Goal: Task Accomplishment & Management: Manage account settings

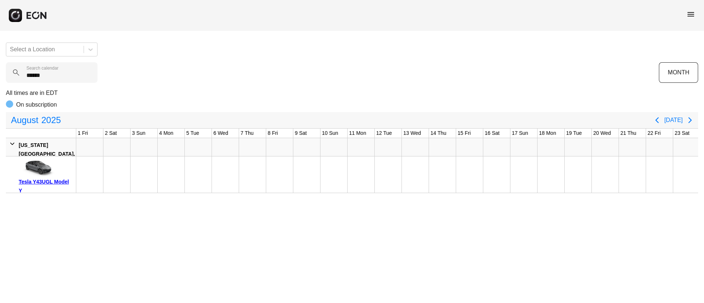
scroll to position [0, 219]
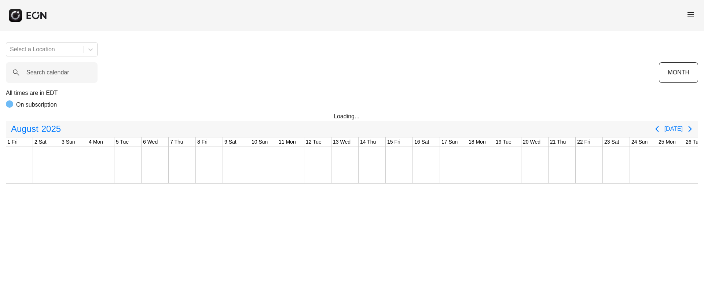
scroll to position [0, 148]
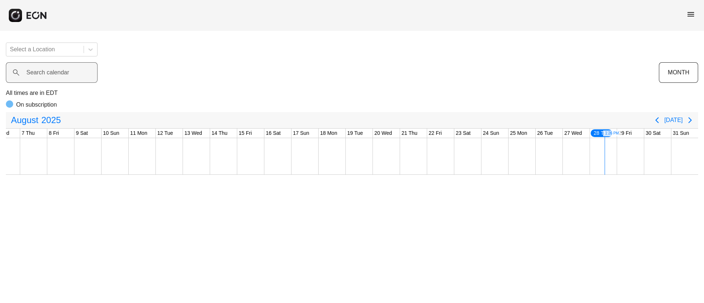
click at [61, 73] on label "Search calendar" at bounding box center [47, 72] width 43 height 9
click at [61, 73] on calendar "Search calendar" at bounding box center [52, 72] width 92 height 21
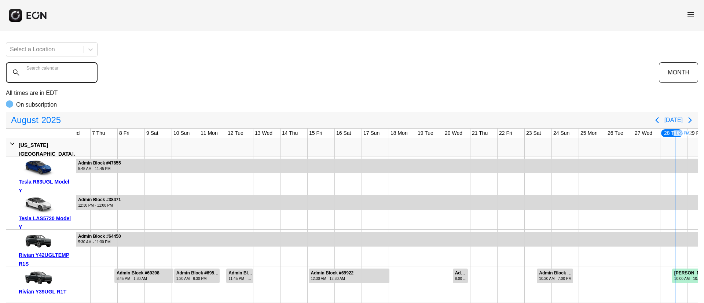
paste calendar "******"
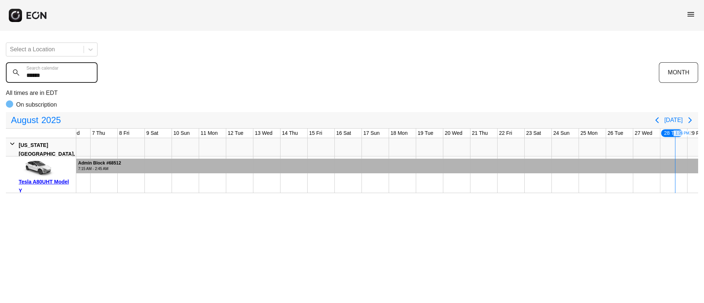
type calendar "******"
click at [330, 173] on div at bounding box center [352, 166] width 832 height 15
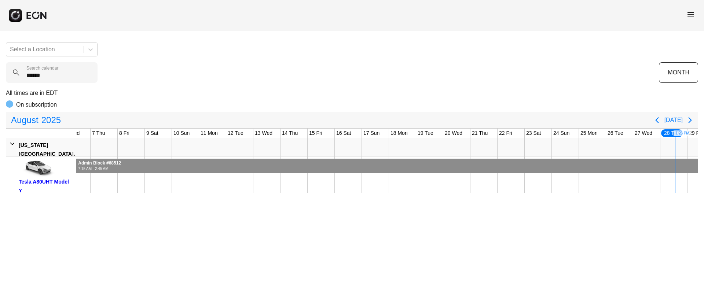
click at [330, 173] on div at bounding box center [352, 166] width 832 height 15
click at [44, 122] on span "2025" at bounding box center [51, 120] width 22 height 15
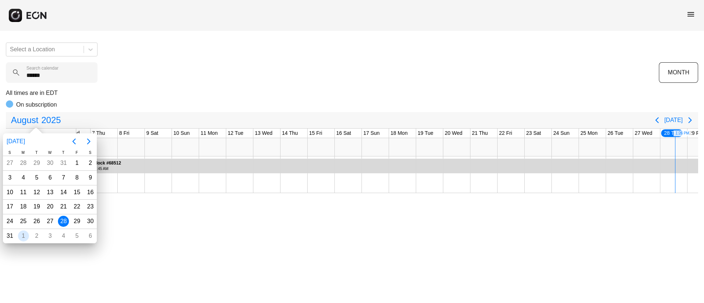
click at [24, 234] on div "1" at bounding box center [23, 236] width 11 height 11
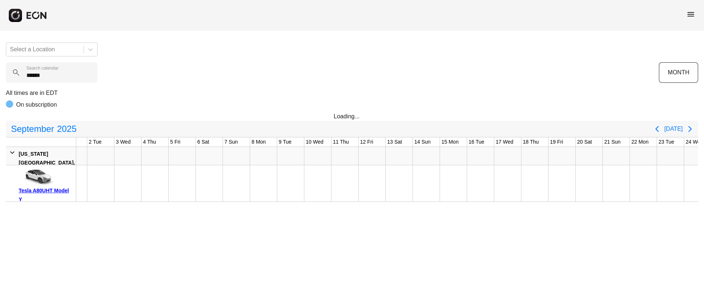
scroll to position [0, 0]
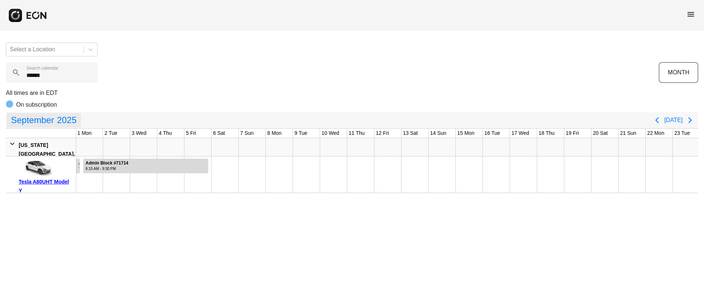
click at [690, 14] on span "menu" at bounding box center [690, 14] width 9 height 9
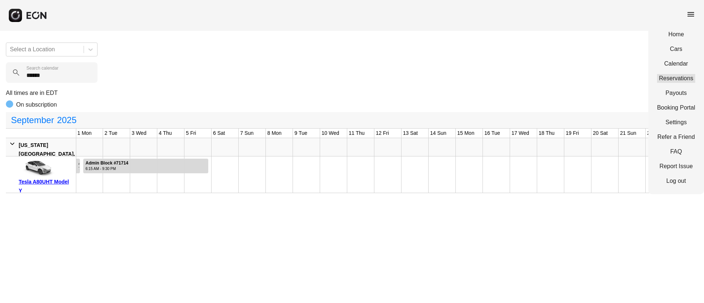
click at [659, 77] on link "Reservations" at bounding box center [676, 78] width 38 height 9
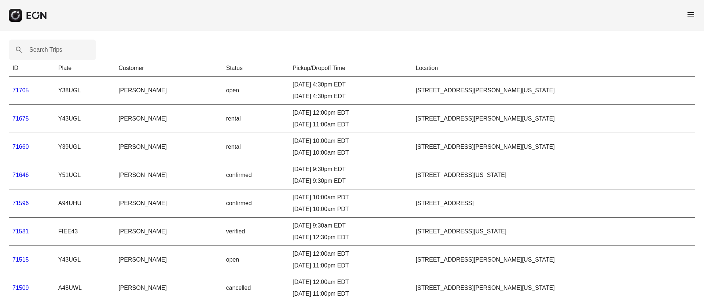
click at [46, 47] on label "Search Trips" at bounding box center [45, 49] width 33 height 9
click at [46, 47] on Trips "Search Trips" at bounding box center [52, 50] width 87 height 21
paste Trips "*****"
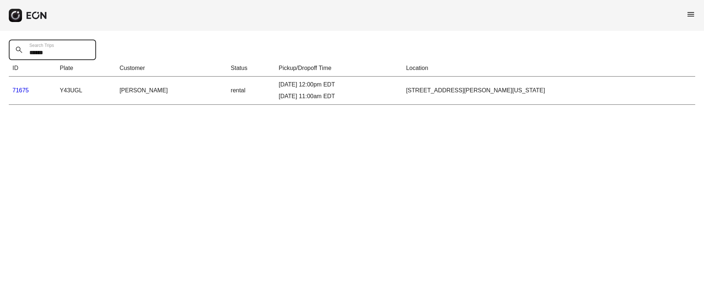
type Trips "*****"
click at [26, 92] on link "71675" at bounding box center [20, 90] width 16 height 6
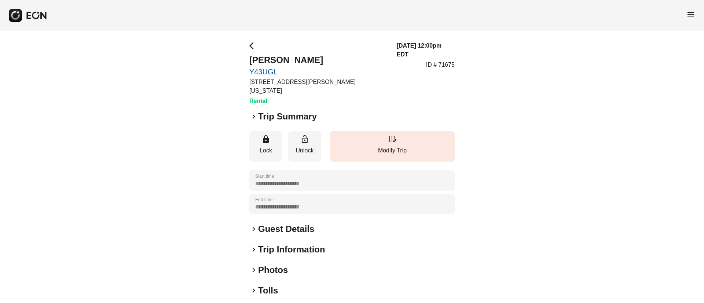
click at [290, 264] on div "keyboard_arrow_right Photos" at bounding box center [351, 270] width 205 height 12
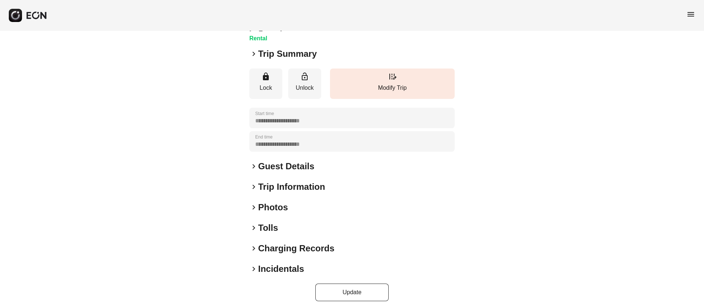
click at [286, 202] on h2 "Photos" at bounding box center [273, 208] width 30 height 12
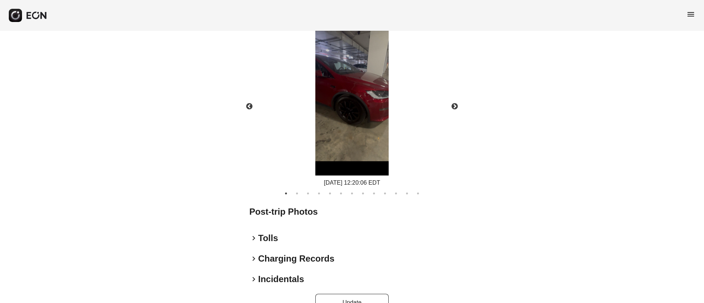
scroll to position [378, 0]
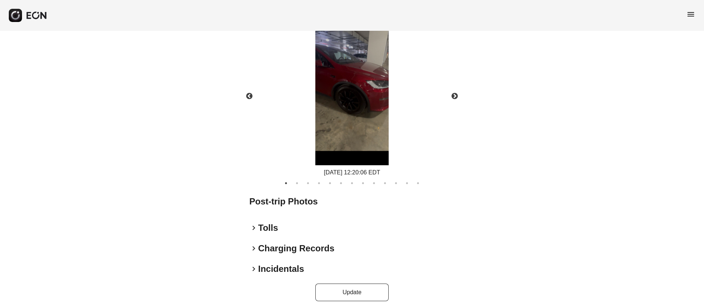
click at [356, 99] on img at bounding box center [351, 85] width 73 height 159
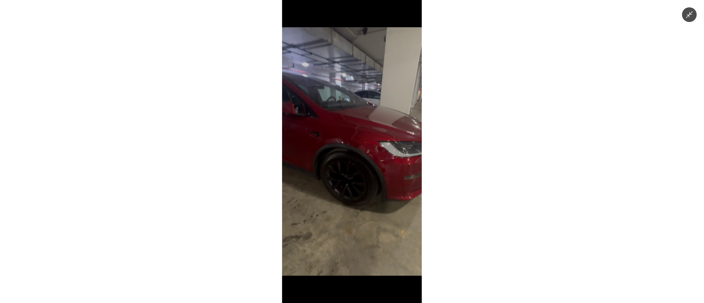
click at [356, 99] on img at bounding box center [352, 151] width 140 height 303
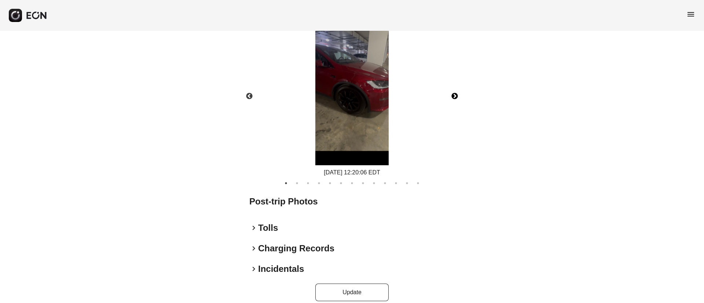
click at [455, 88] on button "Next" at bounding box center [455, 97] width 26 height 26
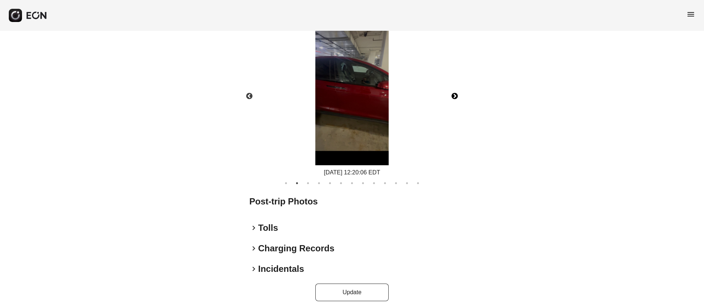
click at [455, 88] on button "Next" at bounding box center [455, 97] width 26 height 26
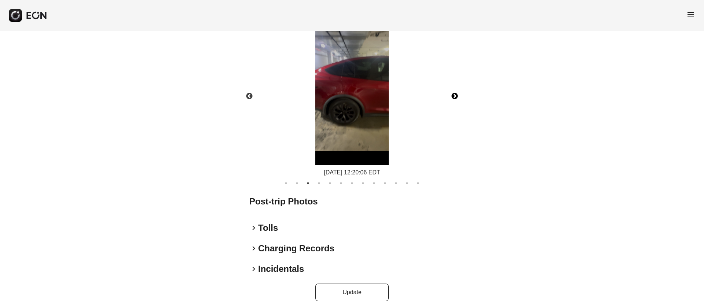
click at [455, 88] on button "Next" at bounding box center [455, 97] width 26 height 26
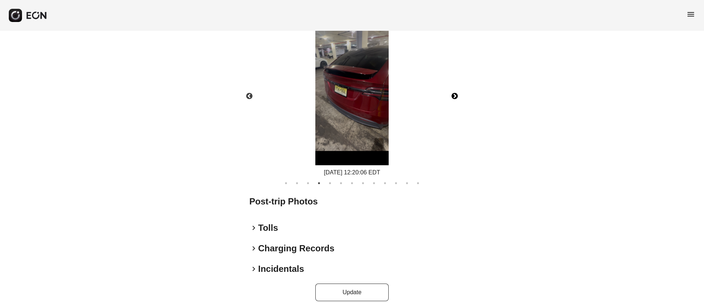
click at [345, 109] on img at bounding box center [351, 85] width 73 height 159
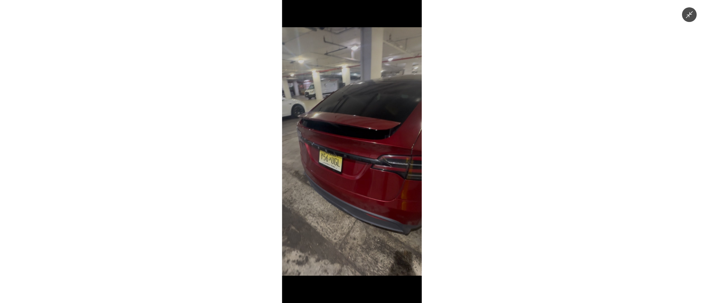
click at [345, 109] on img at bounding box center [352, 151] width 140 height 303
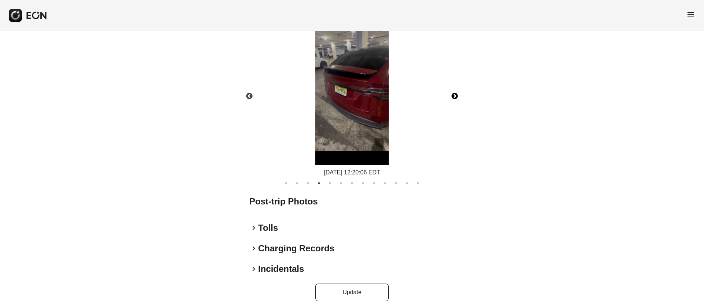
click at [456, 86] on button "Next" at bounding box center [455, 97] width 26 height 26
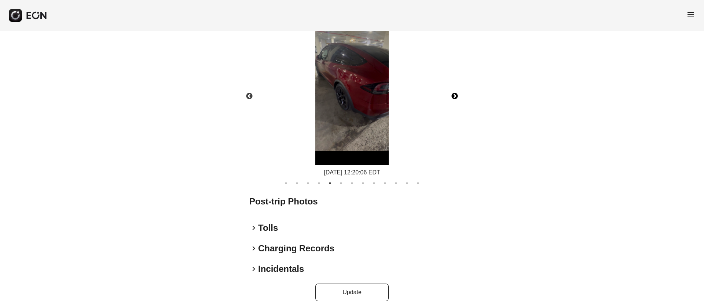
click at [456, 86] on button "Next" at bounding box center [455, 97] width 26 height 26
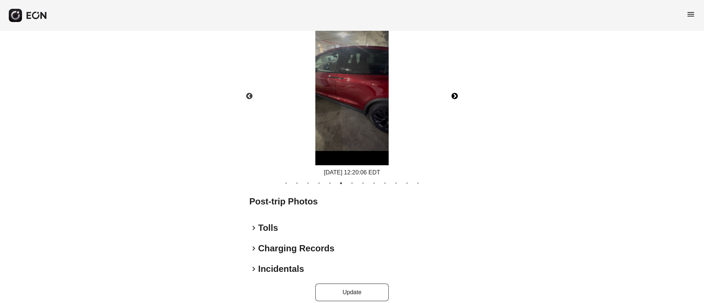
click at [456, 86] on button "Next" at bounding box center [455, 97] width 26 height 26
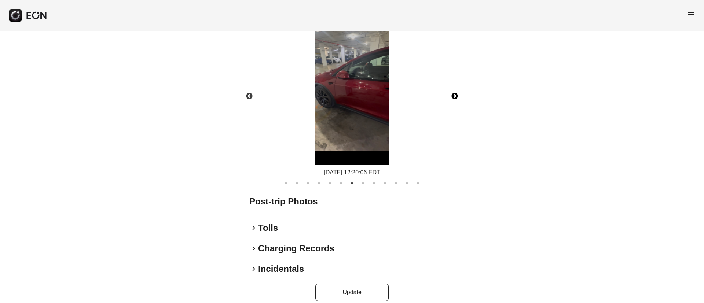
click at [456, 86] on button "Next" at bounding box center [455, 97] width 26 height 26
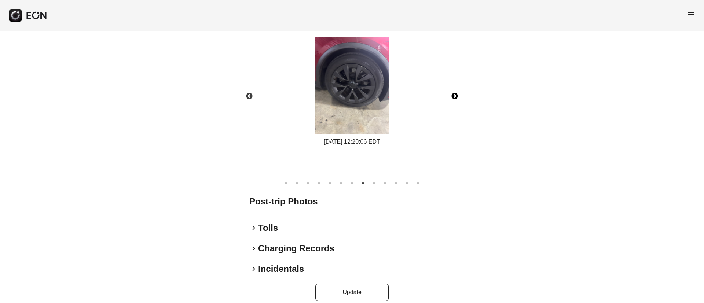
click at [456, 86] on button "Next" at bounding box center [455, 97] width 26 height 26
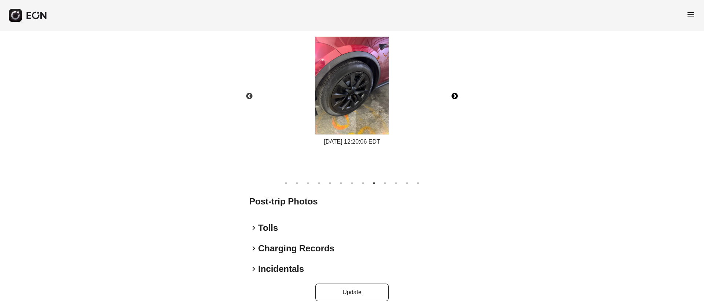
click at [456, 86] on button "Next" at bounding box center [455, 97] width 26 height 26
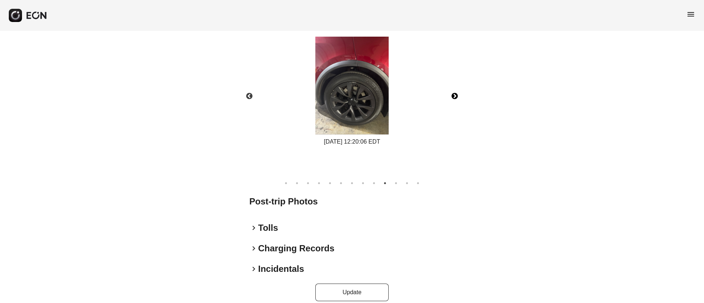
click at [456, 86] on button "Next" at bounding box center [455, 97] width 26 height 26
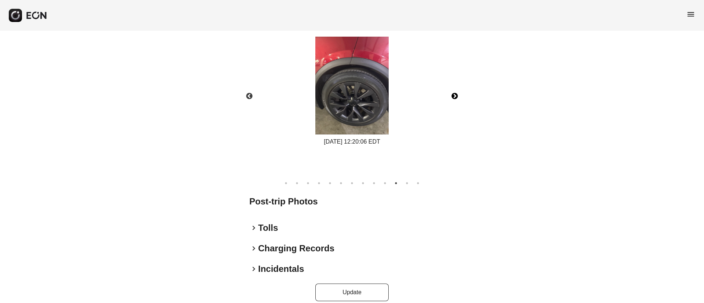
click at [456, 86] on button "Next" at bounding box center [455, 97] width 26 height 26
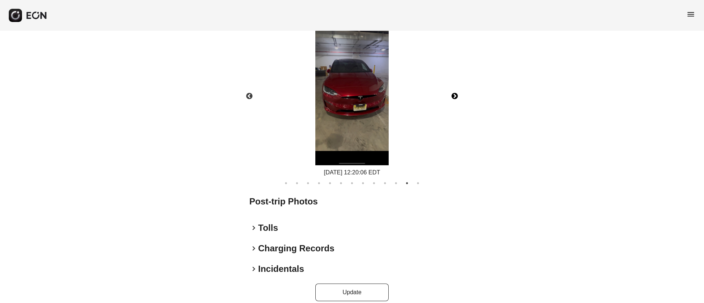
click at [372, 109] on img at bounding box center [351, 85] width 73 height 159
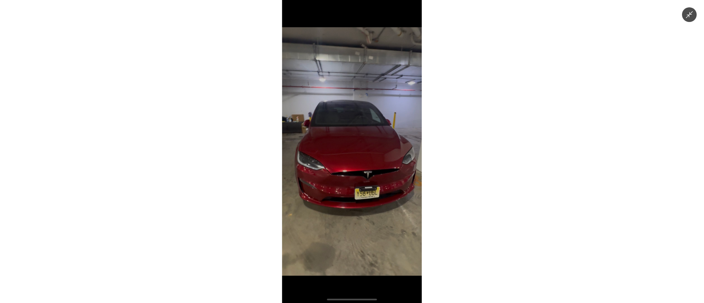
click at [404, 147] on img at bounding box center [352, 151] width 140 height 303
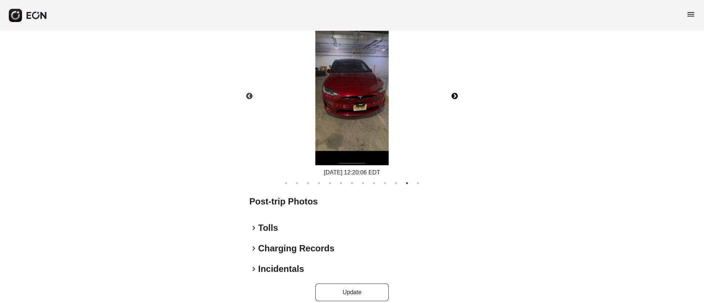
click at [459, 85] on button "Next" at bounding box center [455, 97] width 26 height 26
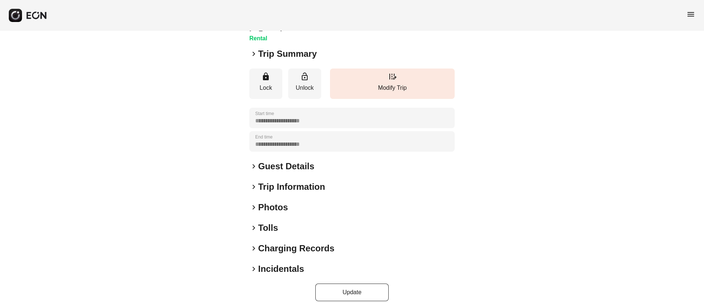
click at [308, 202] on div "keyboard_arrow_right Photos" at bounding box center [351, 208] width 205 height 12
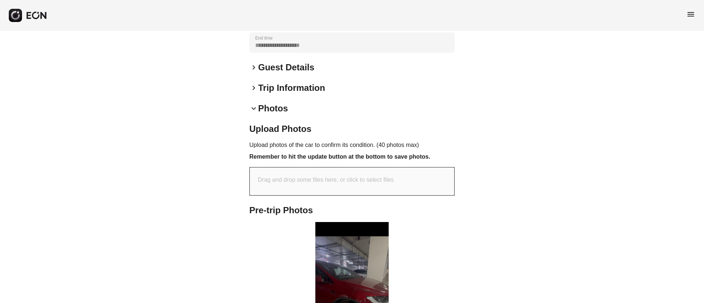
scroll to position [283, 0]
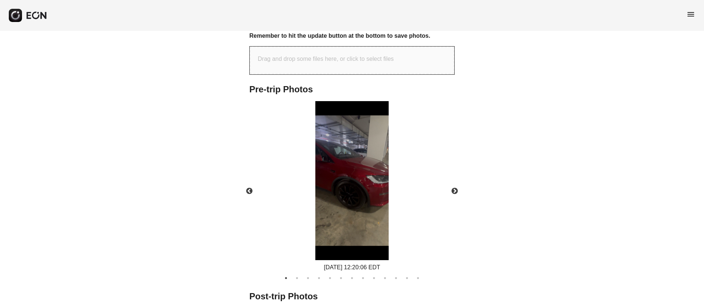
click at [394, 189] on div "08/28/2025 12:20:06 EDT" at bounding box center [352, 186] width 218 height 171
click at [379, 191] on img at bounding box center [351, 180] width 73 height 159
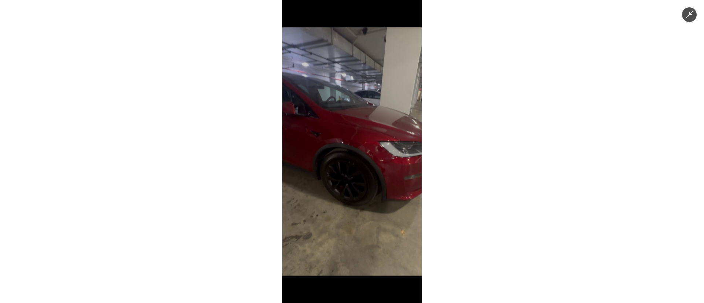
click at [379, 191] on img at bounding box center [352, 151] width 140 height 303
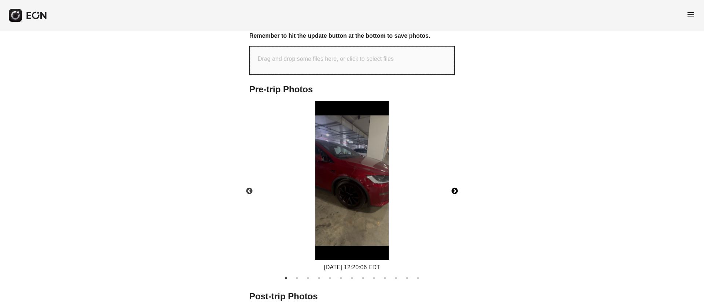
click at [455, 183] on button "Next" at bounding box center [455, 192] width 26 height 26
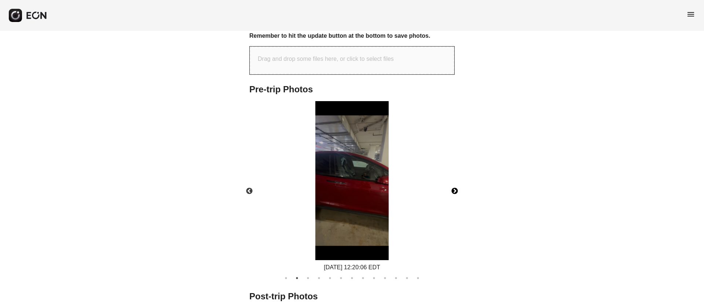
click at [455, 183] on button "Next" at bounding box center [455, 192] width 26 height 26
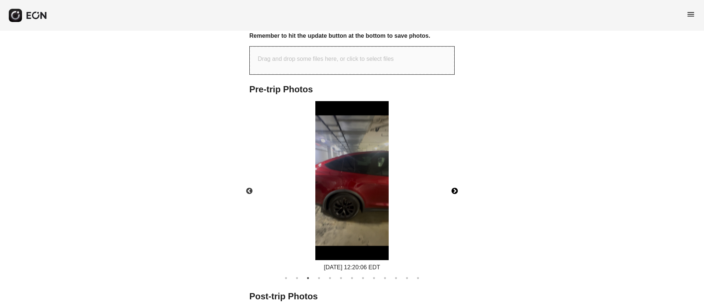
click at [455, 183] on button "Next" at bounding box center [455, 192] width 26 height 26
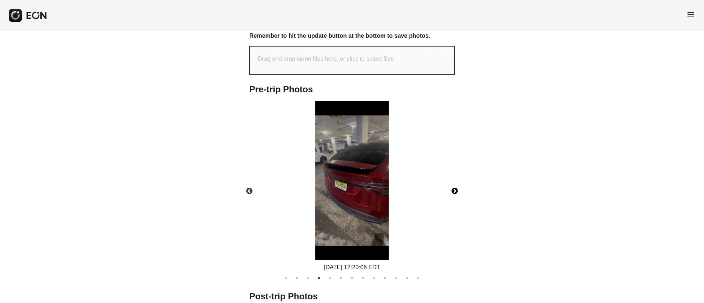
click at [455, 183] on button "Next" at bounding box center [455, 192] width 26 height 26
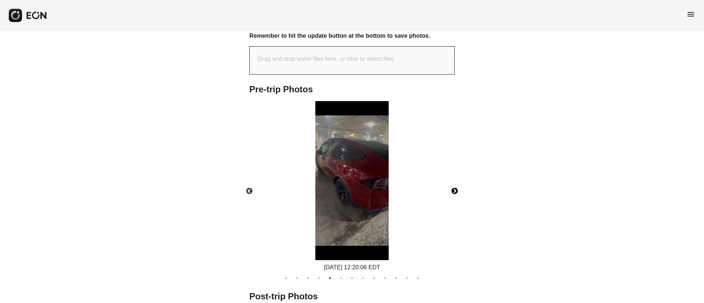
click at [455, 183] on button "Next" at bounding box center [455, 192] width 26 height 26
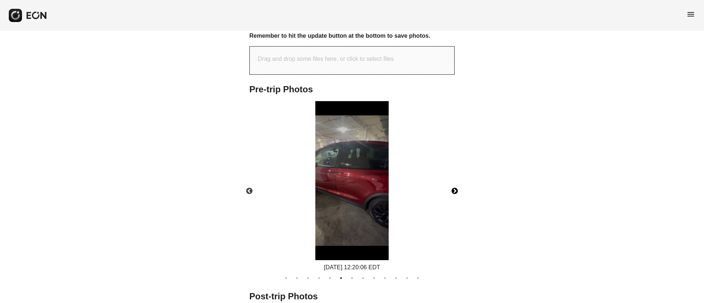
click at [455, 183] on button "Next" at bounding box center [455, 192] width 26 height 26
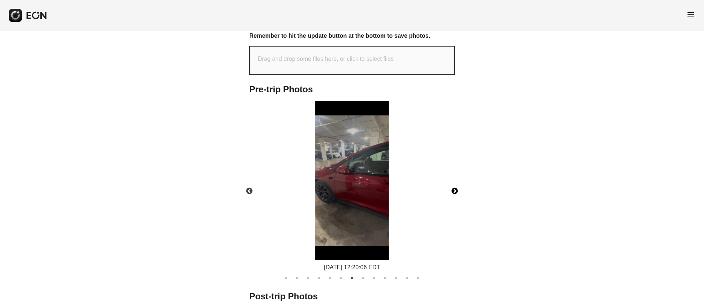
click at [365, 185] on img at bounding box center [351, 180] width 73 height 159
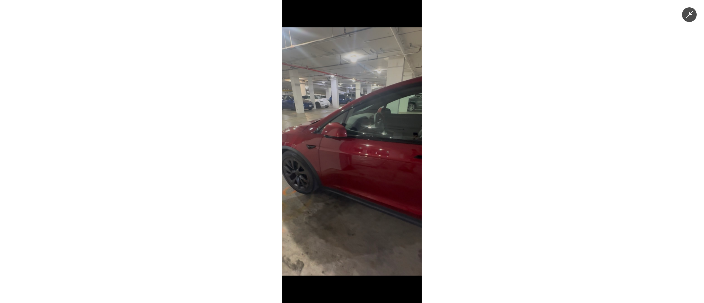
click at [365, 185] on img at bounding box center [352, 151] width 140 height 303
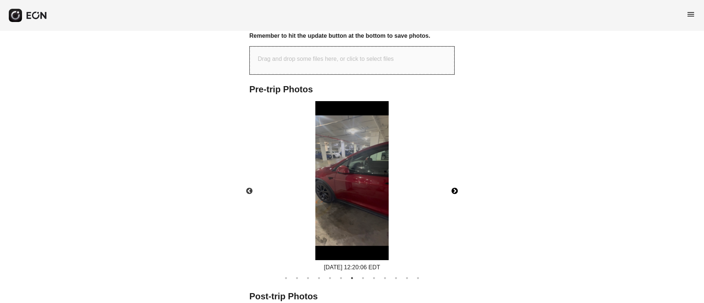
click at [456, 184] on button "Next" at bounding box center [455, 192] width 26 height 26
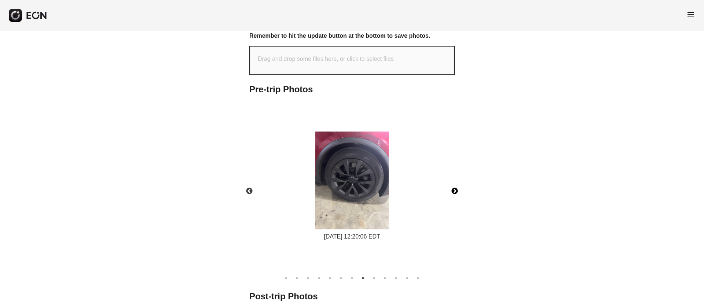
click at [378, 188] on img at bounding box center [351, 181] width 73 height 98
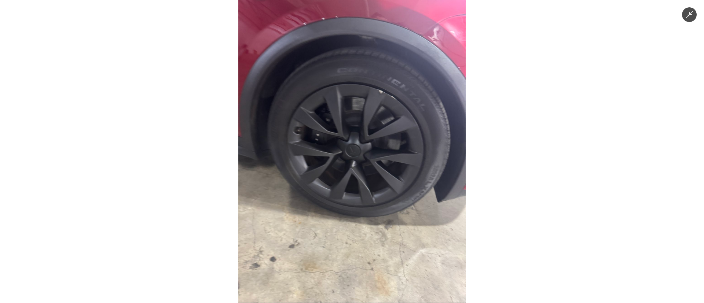
click at [378, 188] on img at bounding box center [351, 151] width 227 height 303
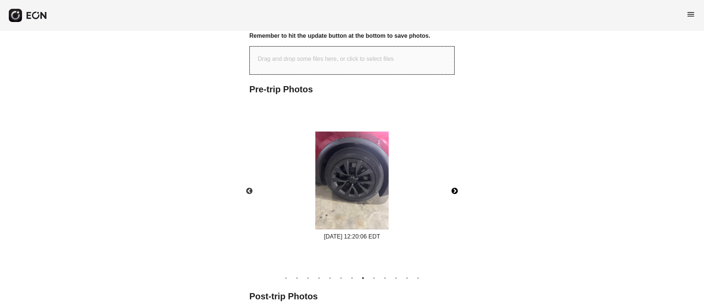
click at [455, 181] on button "Next" at bounding box center [455, 192] width 26 height 26
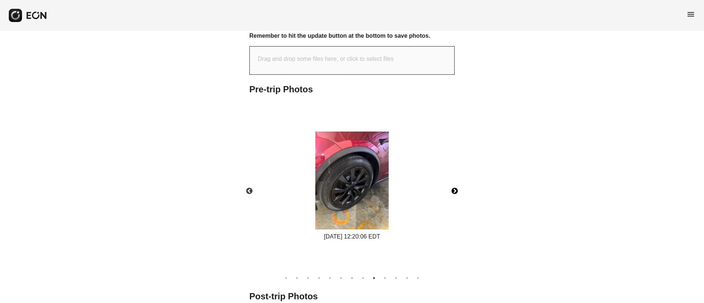
click at [375, 190] on img at bounding box center [351, 181] width 73 height 98
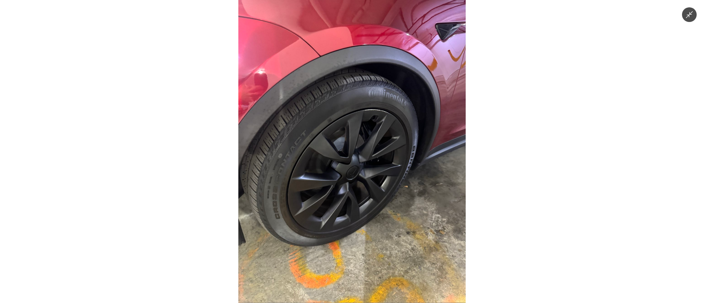
click at [375, 190] on img at bounding box center [351, 151] width 227 height 303
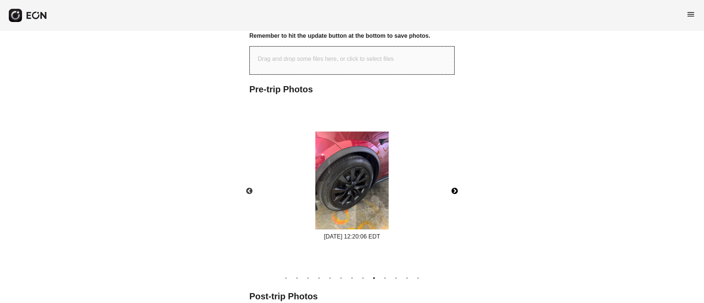
click at [454, 182] on button "Next" at bounding box center [455, 192] width 26 height 26
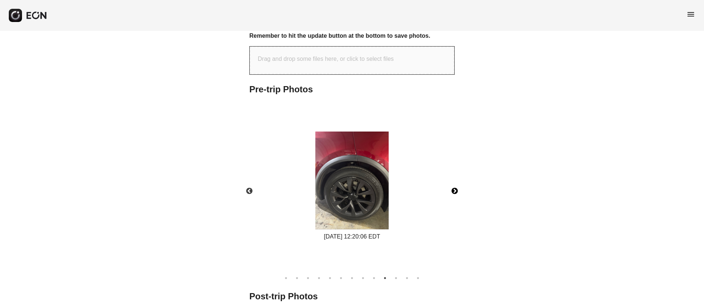
click at [454, 182] on button "Next" at bounding box center [455, 192] width 26 height 26
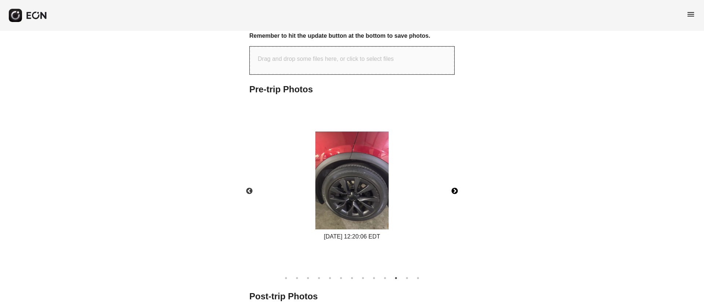
click at [454, 182] on button "Next" at bounding box center [455, 192] width 26 height 26
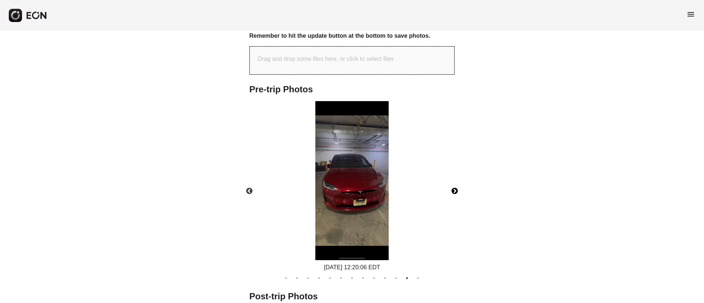
click at [454, 182] on button "Next" at bounding box center [455, 192] width 26 height 26
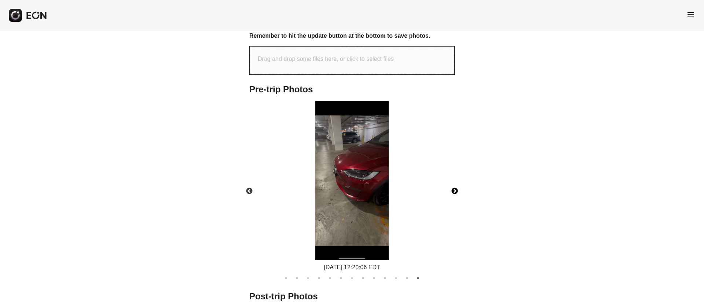
click at [454, 182] on button "Next" at bounding box center [455, 192] width 26 height 26
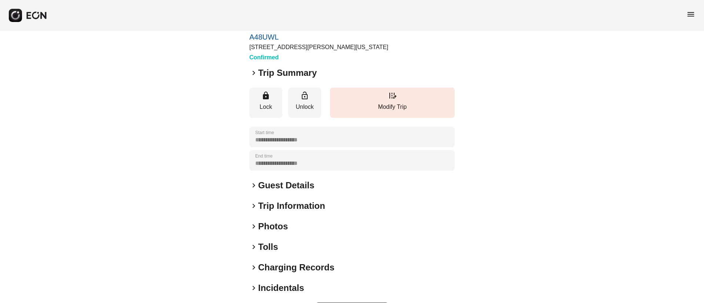
scroll to position [63, 0]
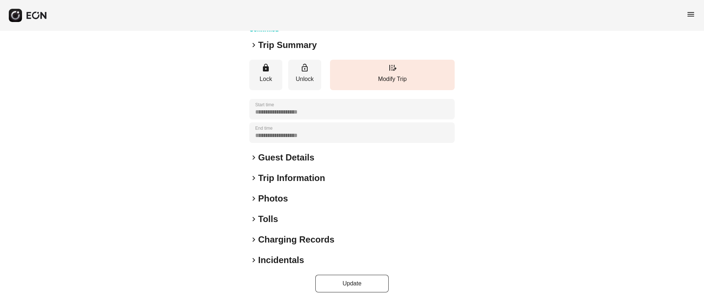
click at [287, 198] on h2 "Photos" at bounding box center [273, 199] width 30 height 12
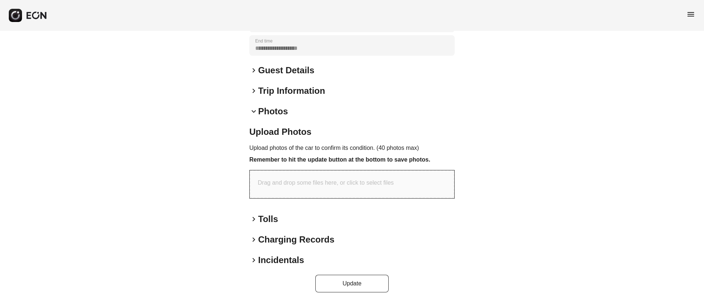
scroll to position [0, 0]
